Goal: Transaction & Acquisition: Purchase product/service

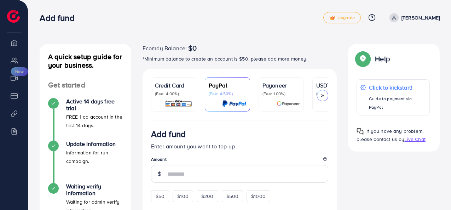
click at [324, 82] on p "USDT" at bounding box center [334, 85] width 37 height 8
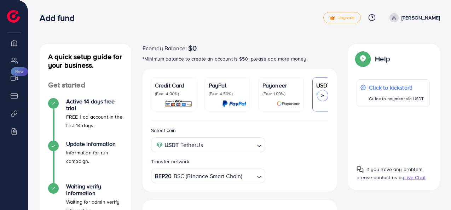
scroll to position [82, 0]
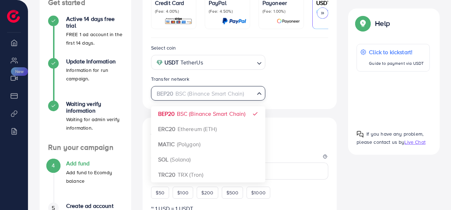
click at [225, 94] on div "BEP20 BSC (Binance Smart Chain)" at bounding box center [205, 93] width 102 height 12
click at [304, 87] on div "Select coin USDT TetherUs Loading... Transfer network BEP20 BSC (Binance Smart …" at bounding box center [239, 72] width 189 height 57
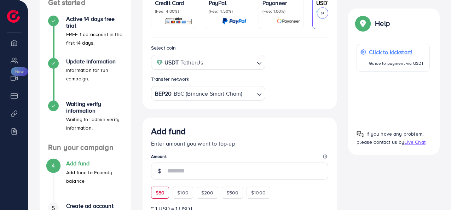
click at [158, 190] on span "$50" at bounding box center [160, 192] width 9 height 7
type input "**"
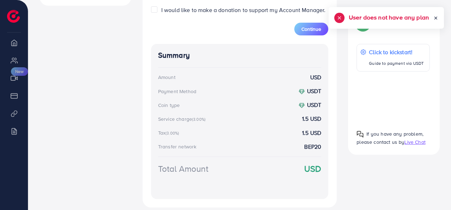
scroll to position [248, 0]
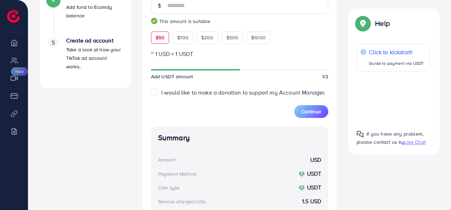
click at [158, 41] on span "$50" at bounding box center [160, 37] width 9 height 7
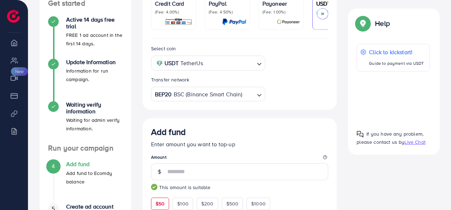
scroll to position [0, 0]
